Goal: Task Accomplishment & Management: Manage account settings

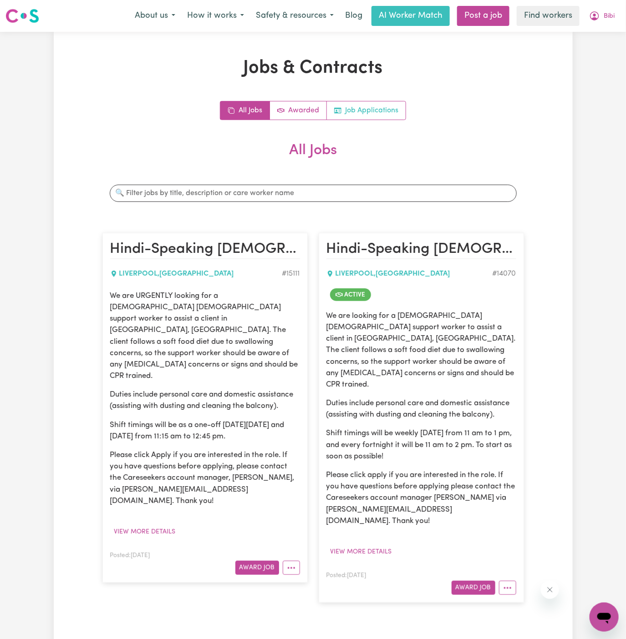
click at [374, 111] on link "Job Applications" at bounding box center [366, 110] width 79 height 18
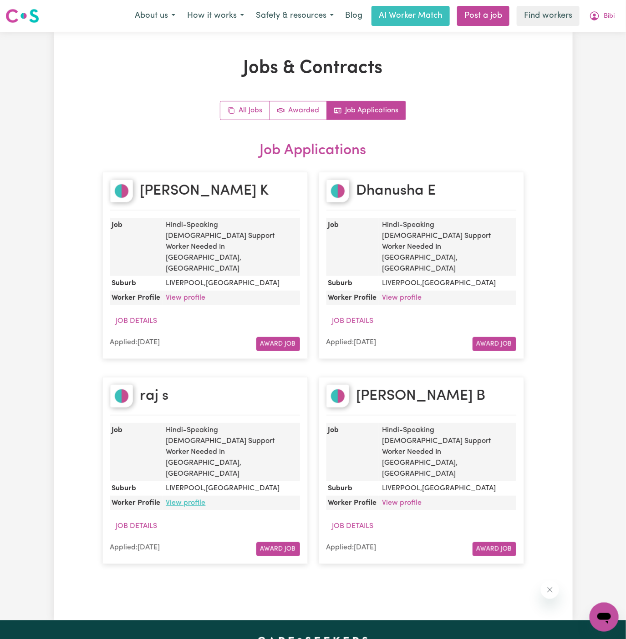
click at [192, 500] on link "View profile" at bounding box center [186, 503] width 40 height 7
click at [612, 16] on span "Bibi" at bounding box center [608, 16] width 11 height 10
click at [603, 51] on link "Logout" at bounding box center [584, 52] width 72 height 17
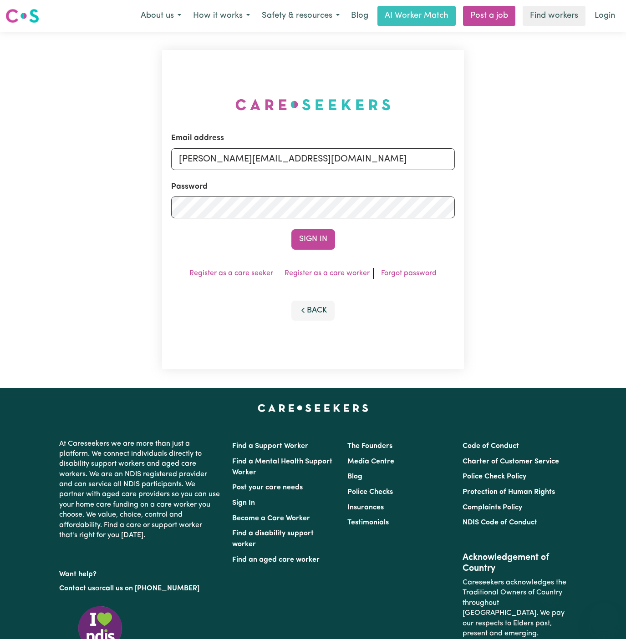
drag, startPoint x: 0, startPoint y: 0, endPoint x: 279, endPoint y: 156, distance: 319.4
click at [279, 156] on input "[PERSON_NAME][EMAIL_ADDRESS][DOMAIN_NAME]" at bounding box center [313, 159] width 284 height 22
drag, startPoint x: 225, startPoint y: 159, endPoint x: 501, endPoint y: 178, distance: 276.9
click at [501, 178] on div "Email address [EMAIL_ADDRESS][DOMAIN_NAME] Password Sign In Register as a care …" at bounding box center [313, 210] width 626 height 356
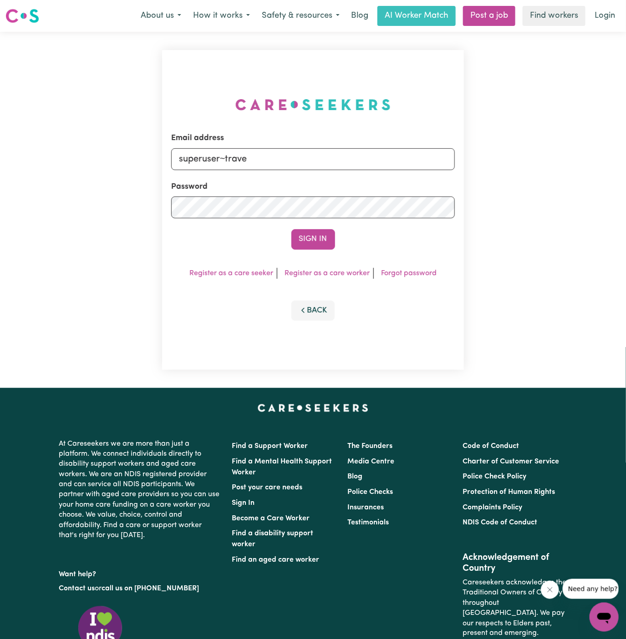
type input "[EMAIL_ADDRESS][DOMAIN_NAME]"
click at [312, 233] on button "Sign In" at bounding box center [313, 239] width 44 height 20
